Goal: Find specific page/section: Find specific page/section

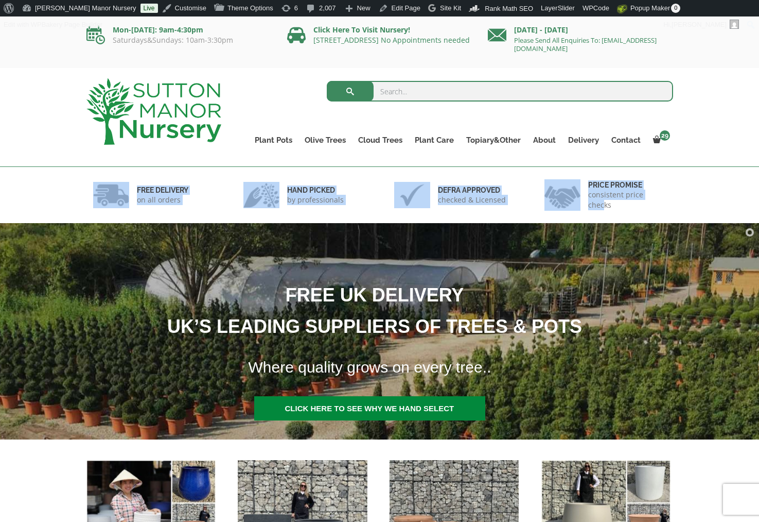
drag, startPoint x: 660, startPoint y: 204, endPoint x: 106, endPoint y: 194, distance: 554.1
click at [106, 194] on div "FREE DELIVERY on all orders hand picked by professionals Defra approved checked…" at bounding box center [380, 195] width 602 height 56
click at [254, 177] on div "hand picked by professionals" at bounding box center [304, 195] width 151 height 56
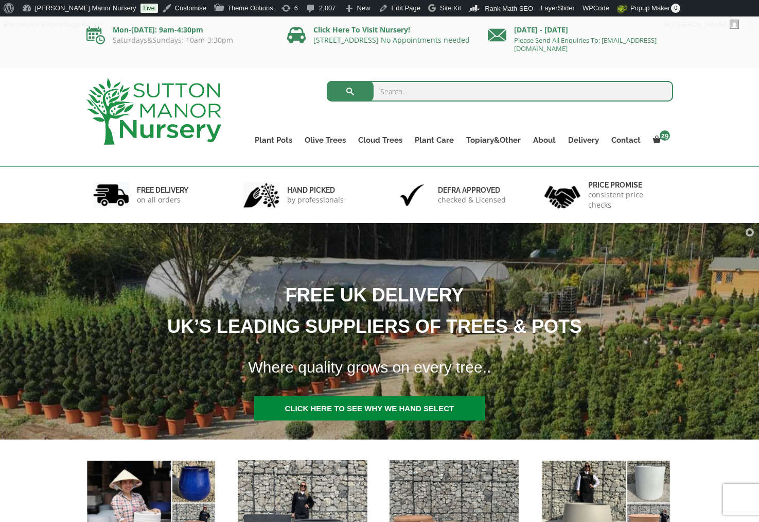
click at [395, 85] on input "search" at bounding box center [500, 91] width 347 height 21
type input "J513"
click at [327, 81] on button "submit" at bounding box center [350, 91] width 47 height 21
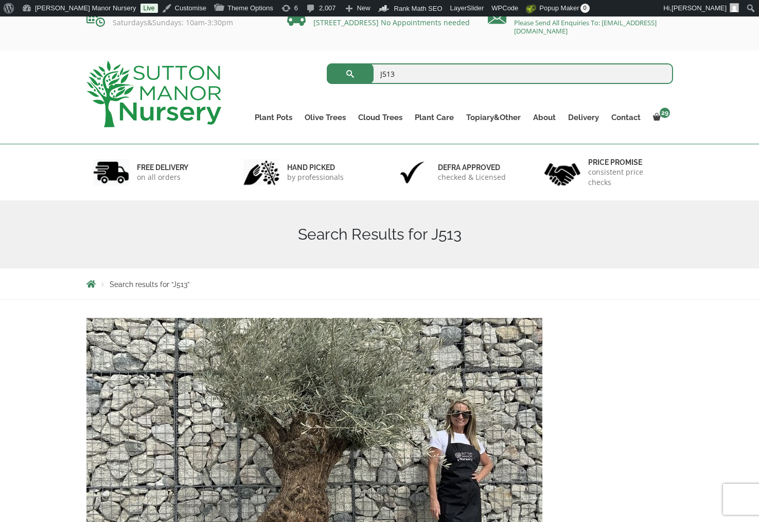
scroll to position [154, 0]
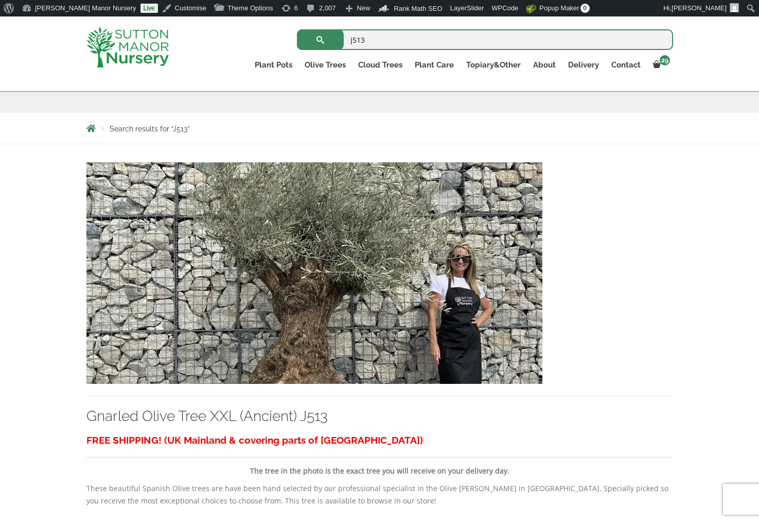
click at [337, 360] on img at bounding box center [315, 272] width 456 height 221
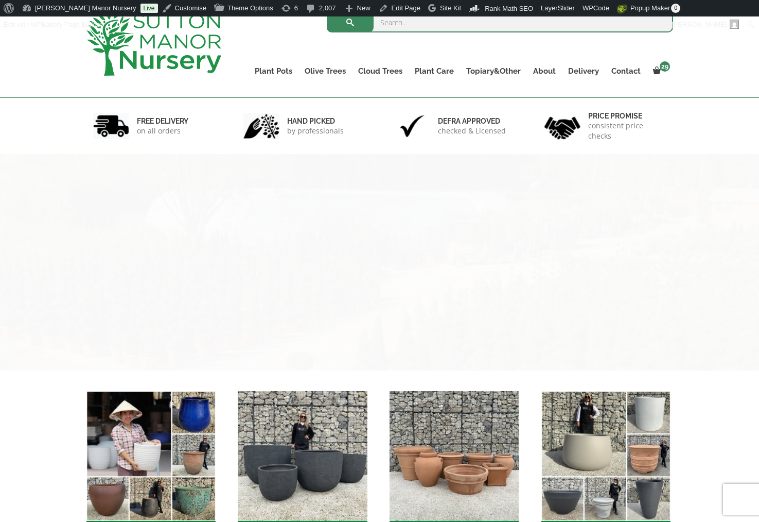
scroll to position [154, 0]
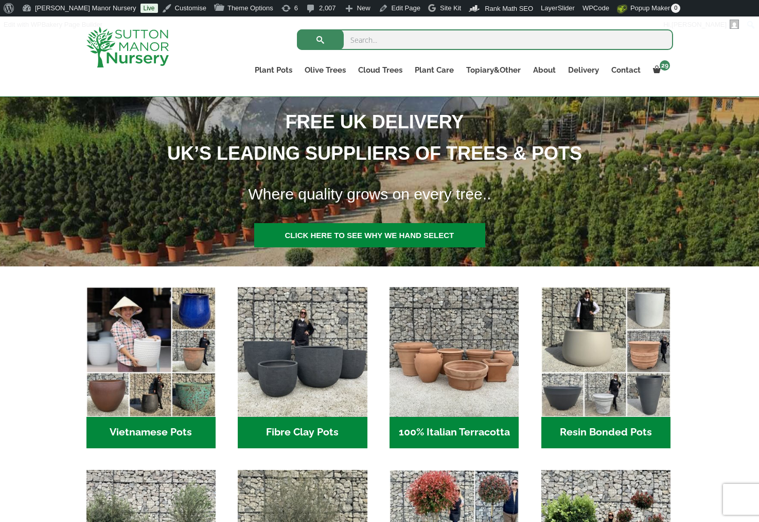
click at [391, 44] on input "search" at bounding box center [485, 39] width 376 height 21
type input "J519"
click at [297, 29] on button "submit" at bounding box center [320, 39] width 47 height 21
